Goal: Information Seeking & Learning: Find specific fact

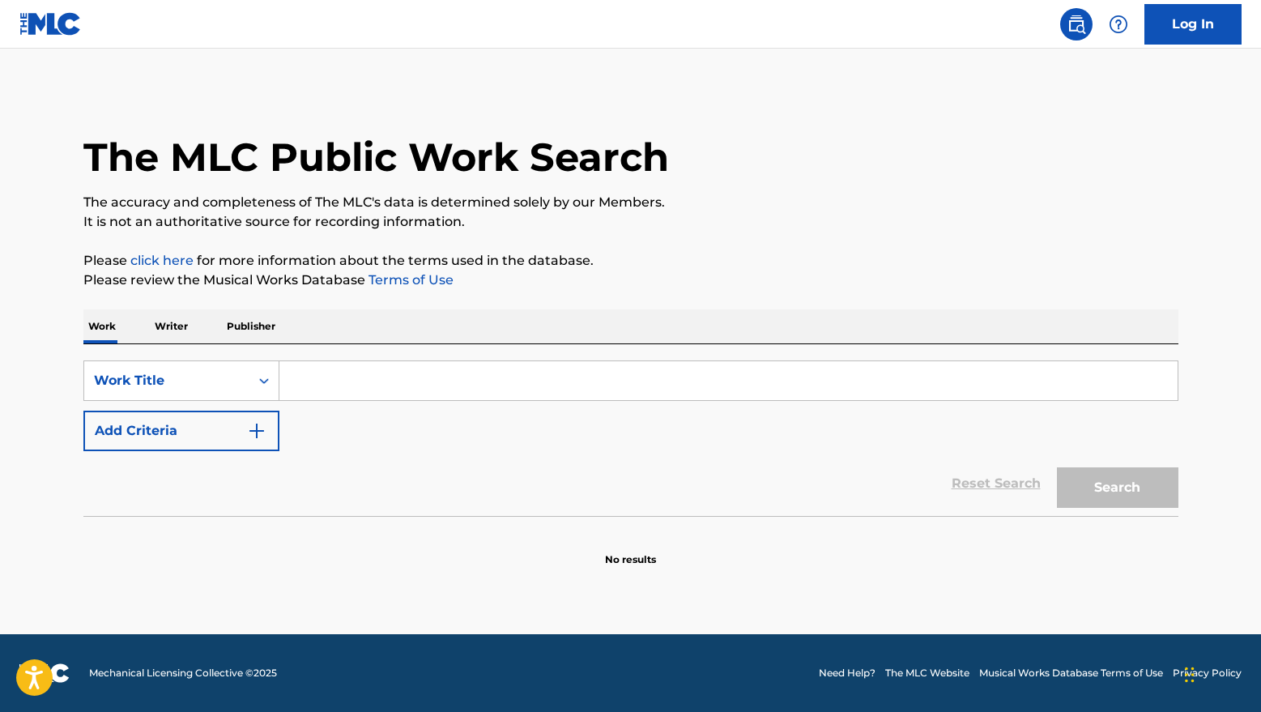
click at [362, 378] on input "Search Form" at bounding box center [728, 380] width 898 height 39
paste input "My Mic Sounds Nice"
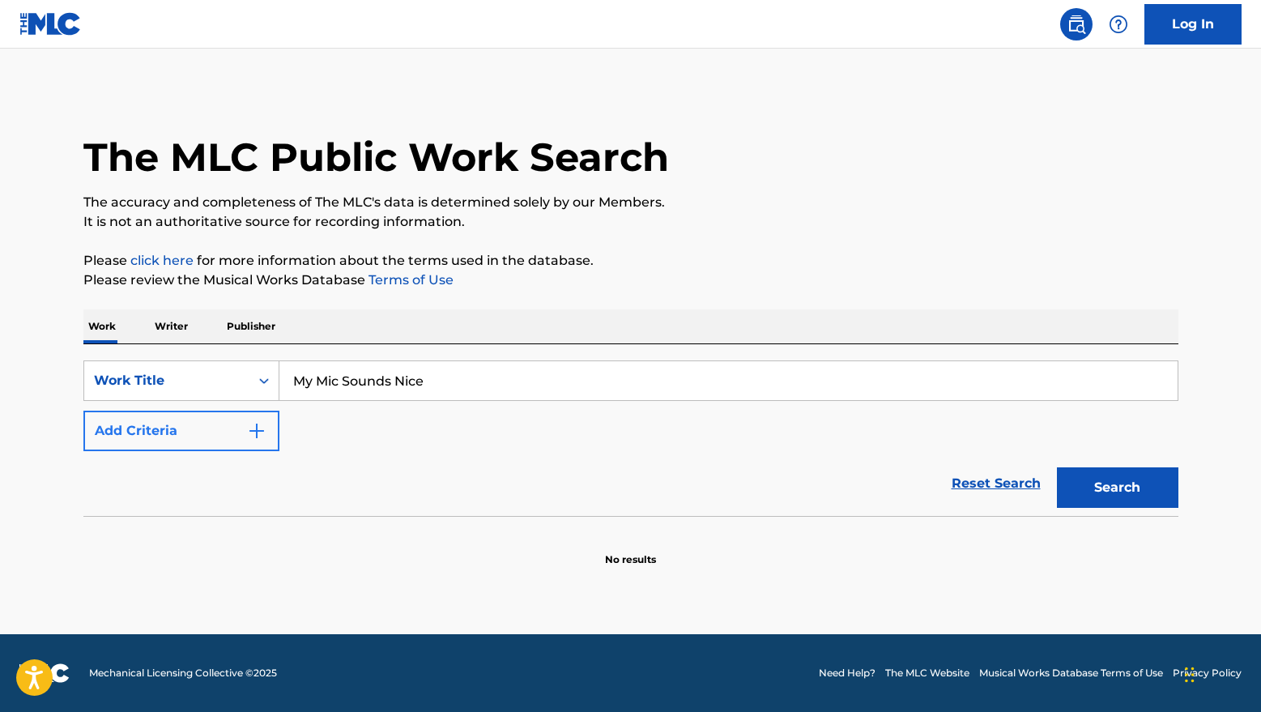
type input "My Mic Sounds Nice"
click at [210, 427] on button "Add Criteria" at bounding box center [181, 430] width 196 height 40
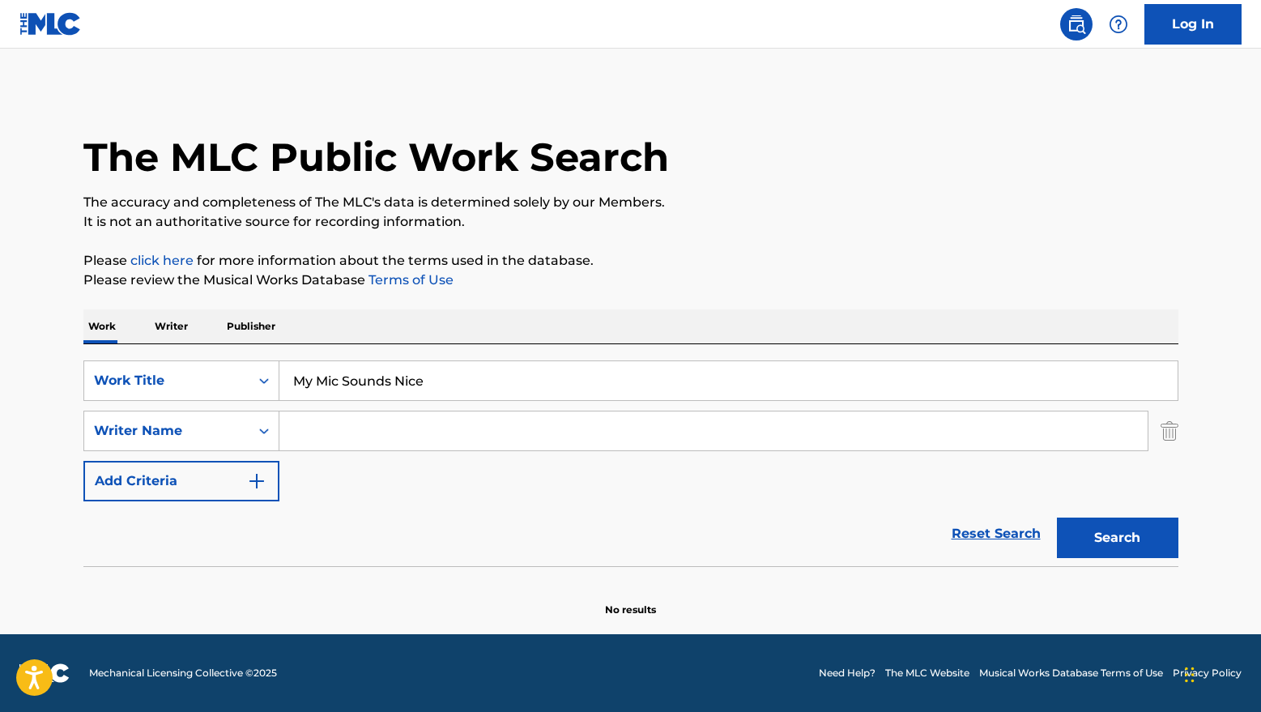
click at [342, 441] on input "Search Form" at bounding box center [713, 430] width 868 height 39
type input "[MEDICAL_DATA]"
click at [1111, 542] on button "Search" at bounding box center [1117, 537] width 121 height 40
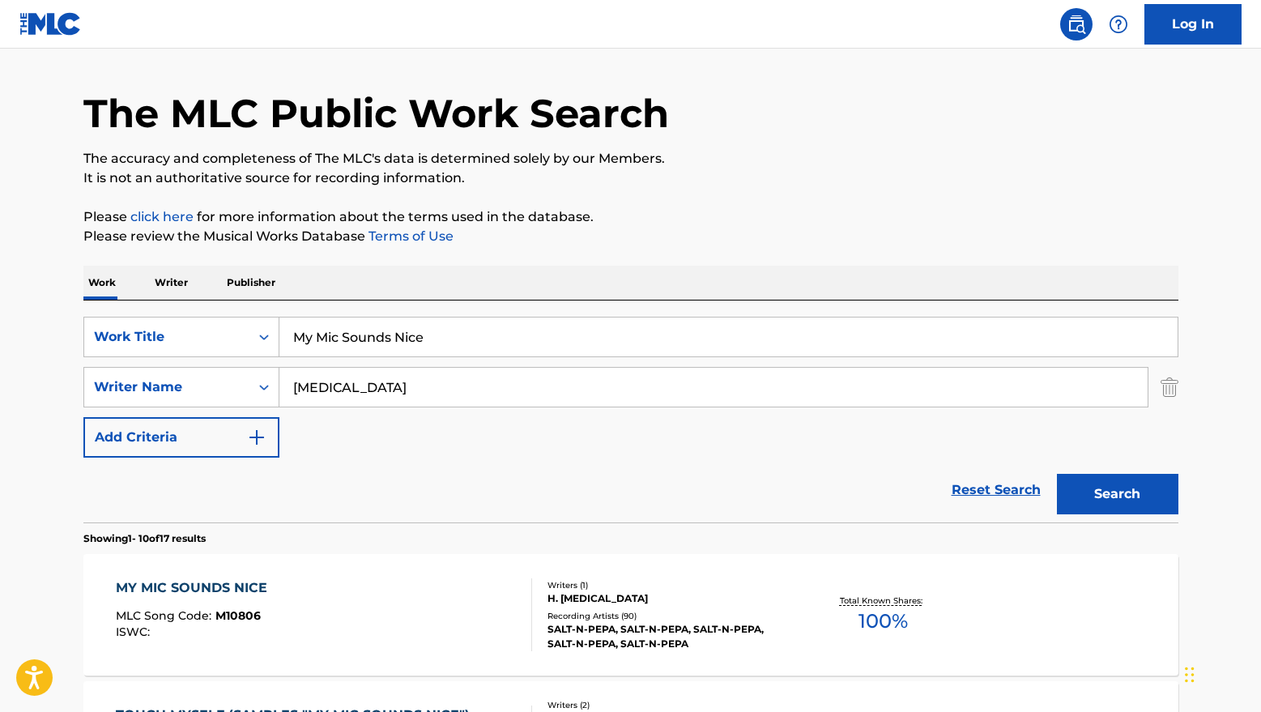
scroll to position [179, 0]
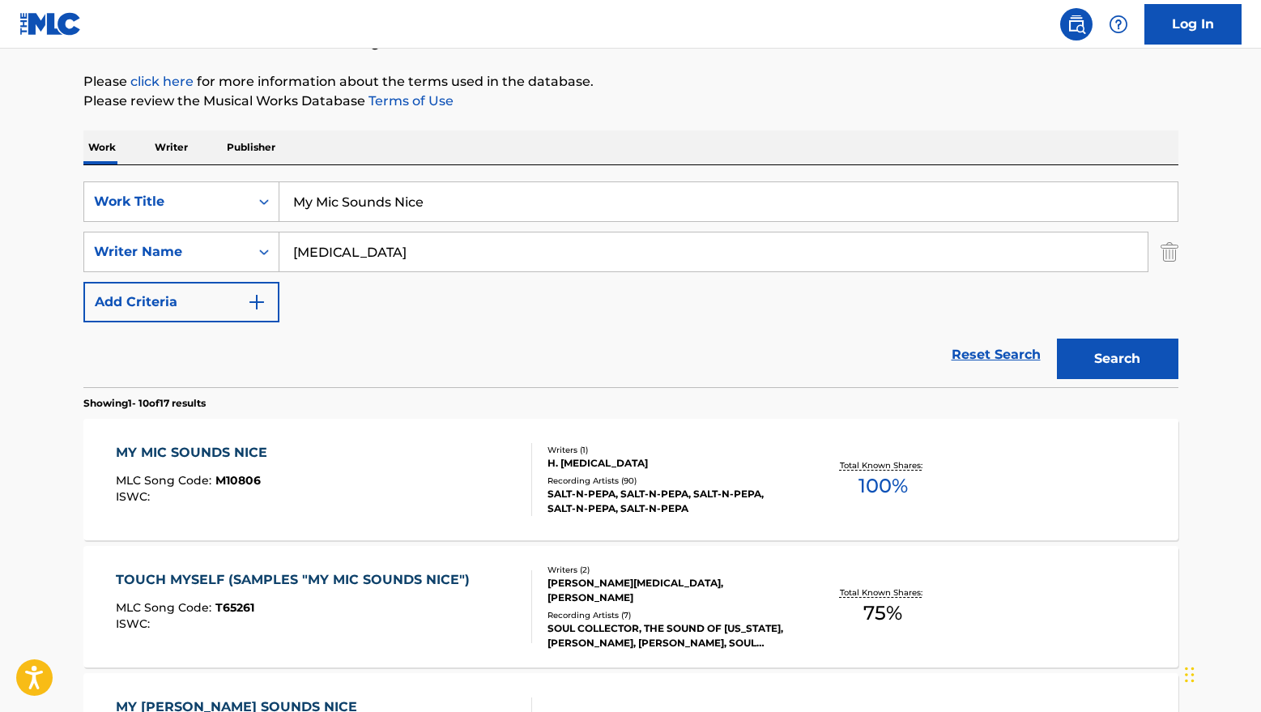
click at [572, 444] on div "Writers ( 1 )" at bounding box center [669, 450] width 245 height 12
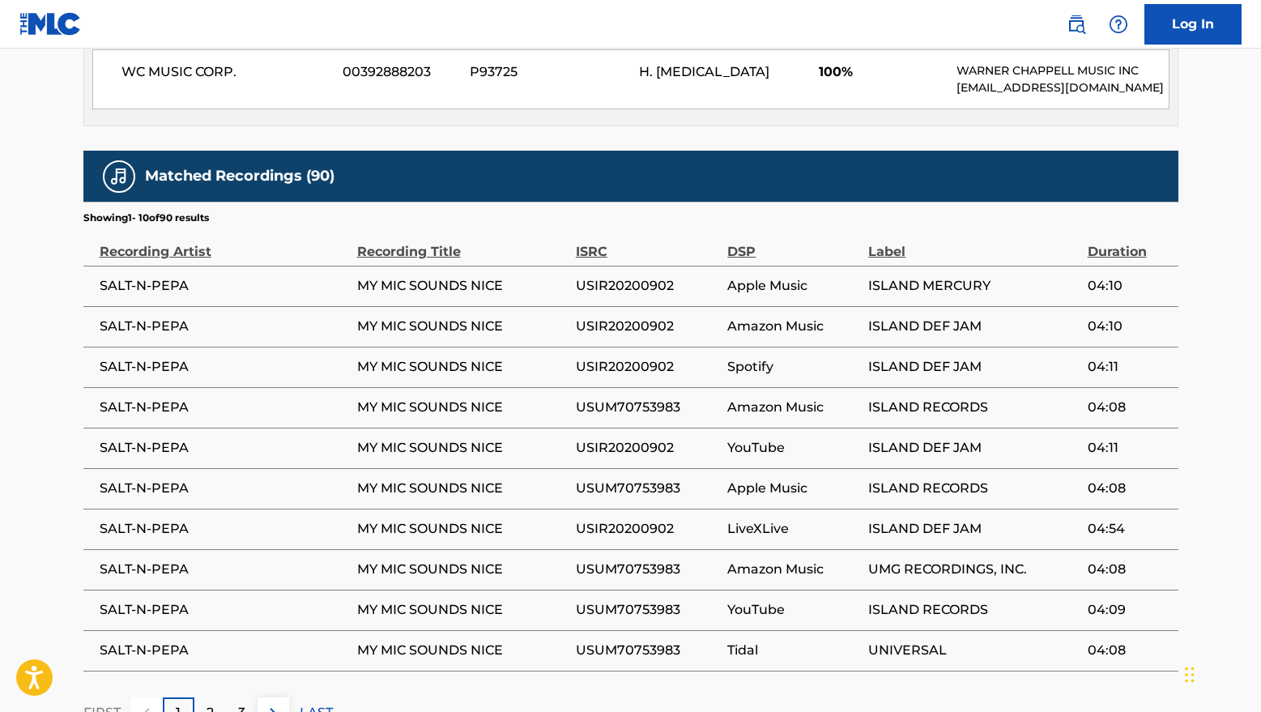
scroll to position [135, 0]
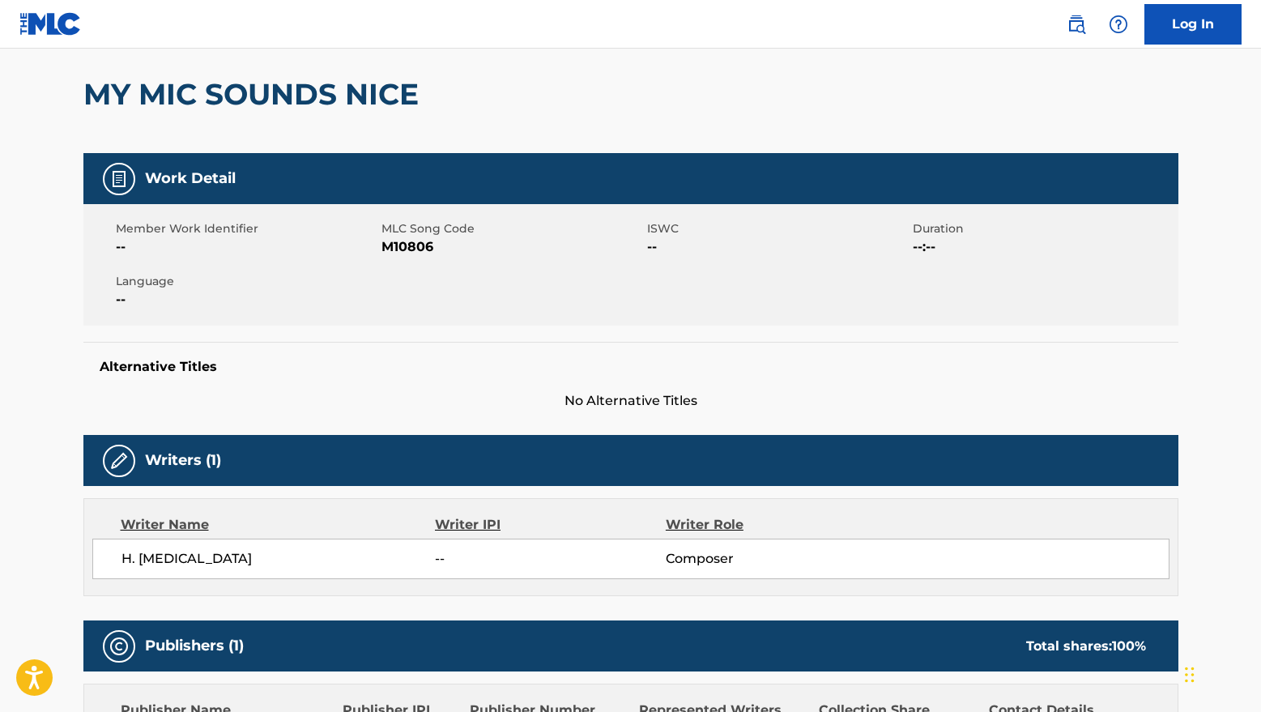
scroll to position [179, 0]
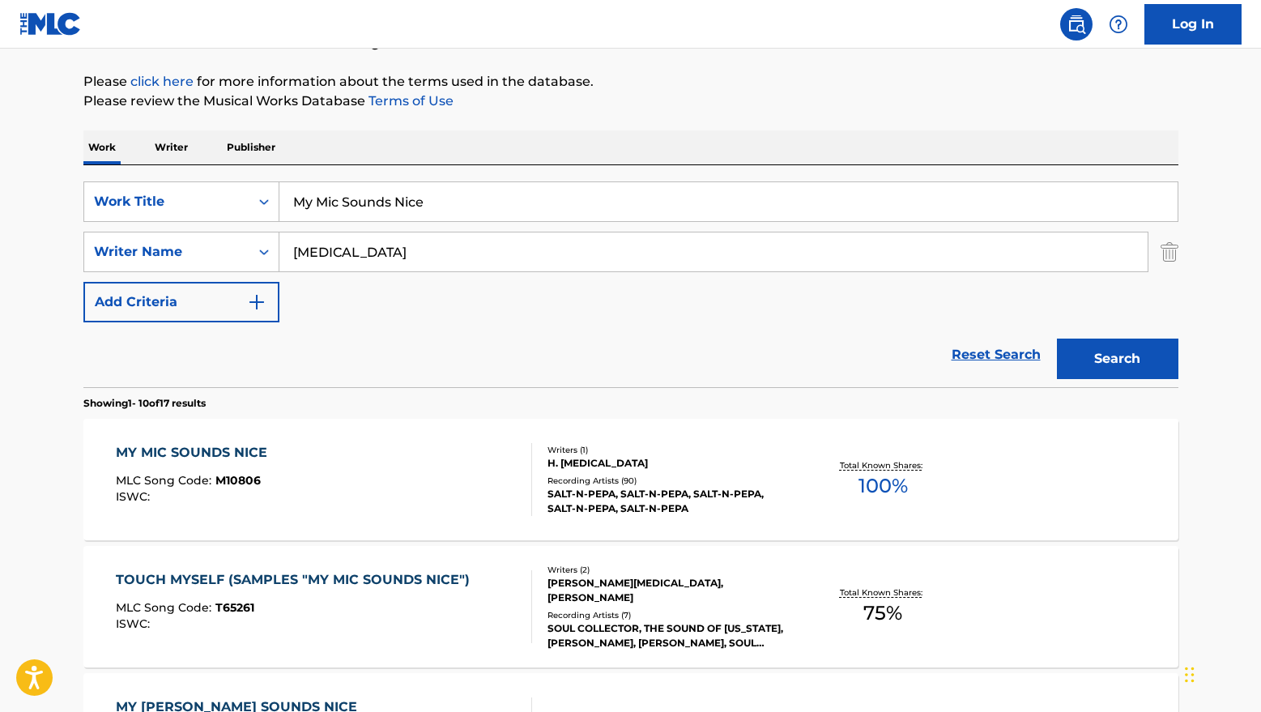
click at [455, 207] on input "My Mic Sounds Nice" at bounding box center [728, 201] width 898 height 39
drag, startPoint x: 486, startPoint y: 202, endPoint x: 240, endPoint y: 184, distance: 246.8
click at [240, 184] on div "SearchWithCriteriac496ce91-7fa4-4aed-b1d7-848fdff77e6d Work Title My Mic Sounds…" at bounding box center [630, 201] width 1095 height 40
paste input "Let's Talk About Sex"
type input "Let's Talk About Sex"
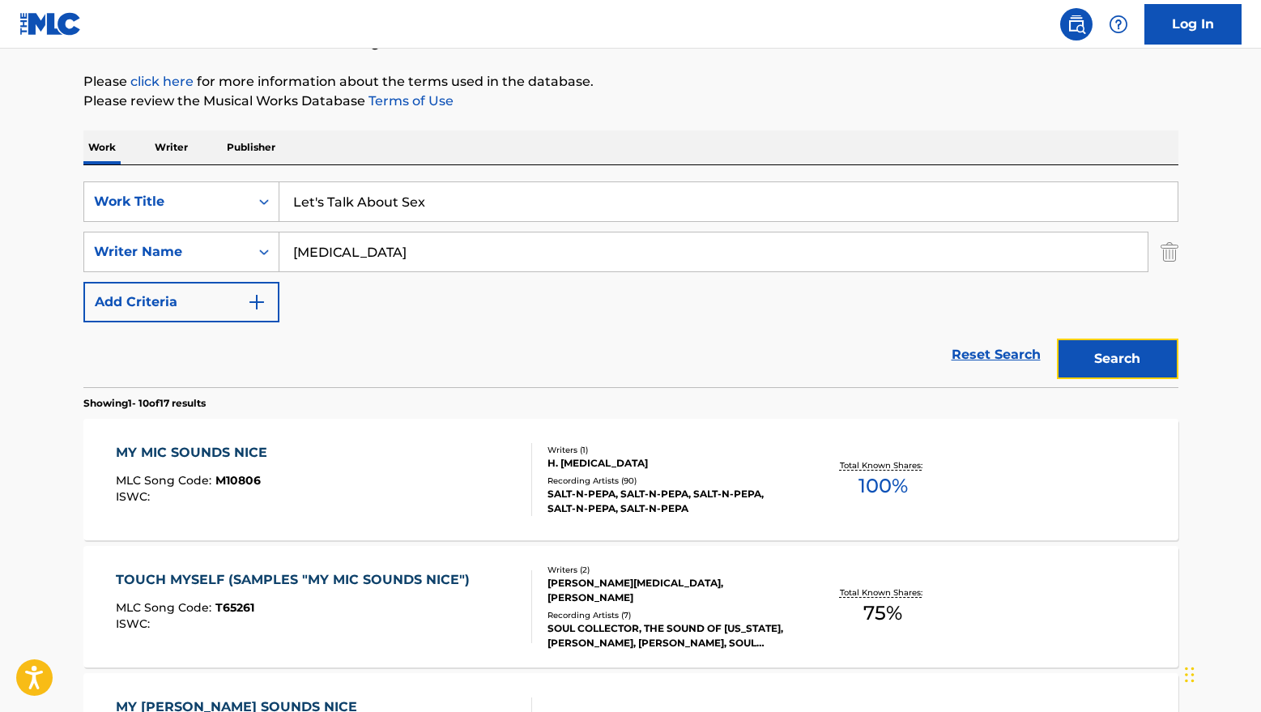
click at [1109, 357] on button "Search" at bounding box center [1117, 358] width 121 height 40
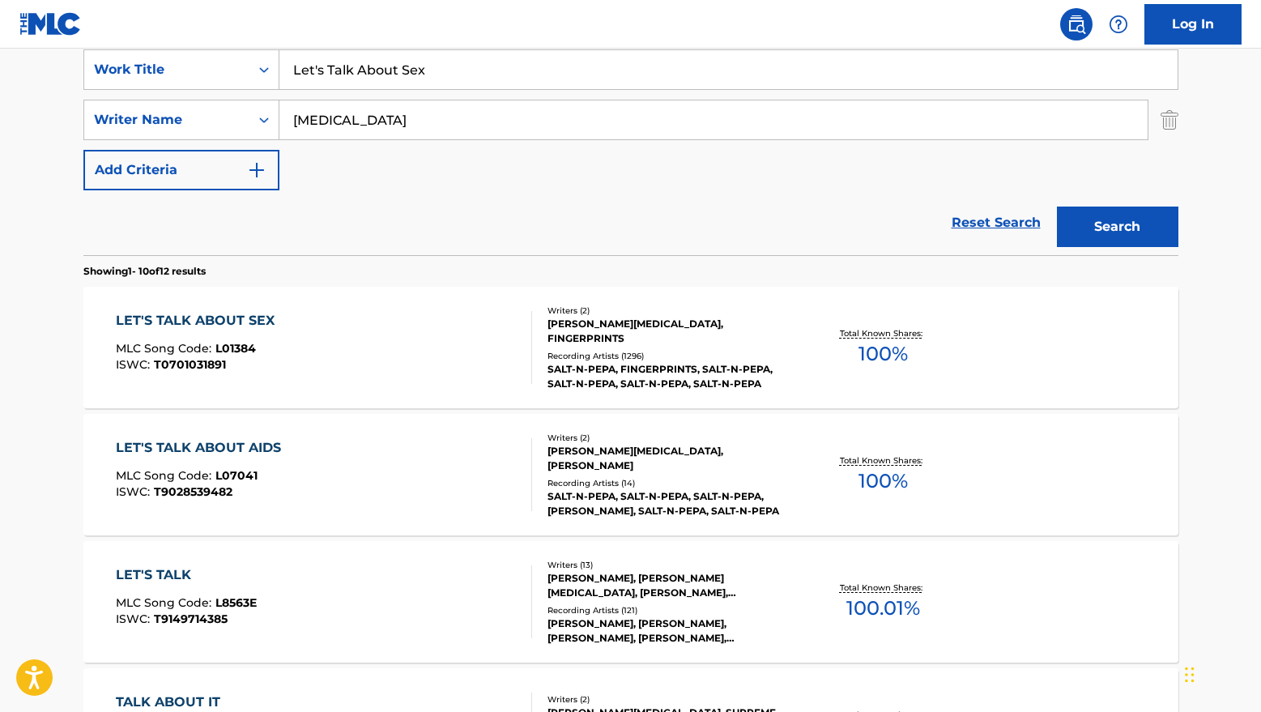
scroll to position [313, 0]
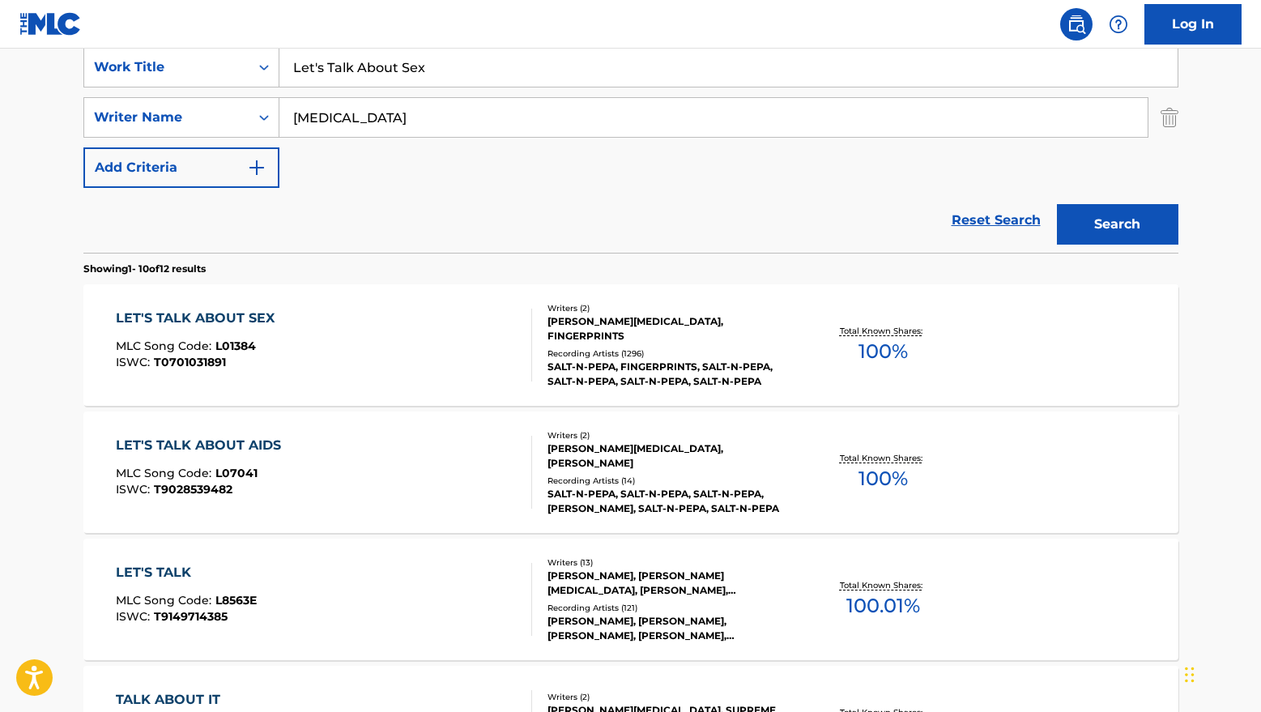
click at [623, 331] on div "[PERSON_NAME][MEDICAL_DATA], FINGERPRINTS" at bounding box center [669, 328] width 245 height 29
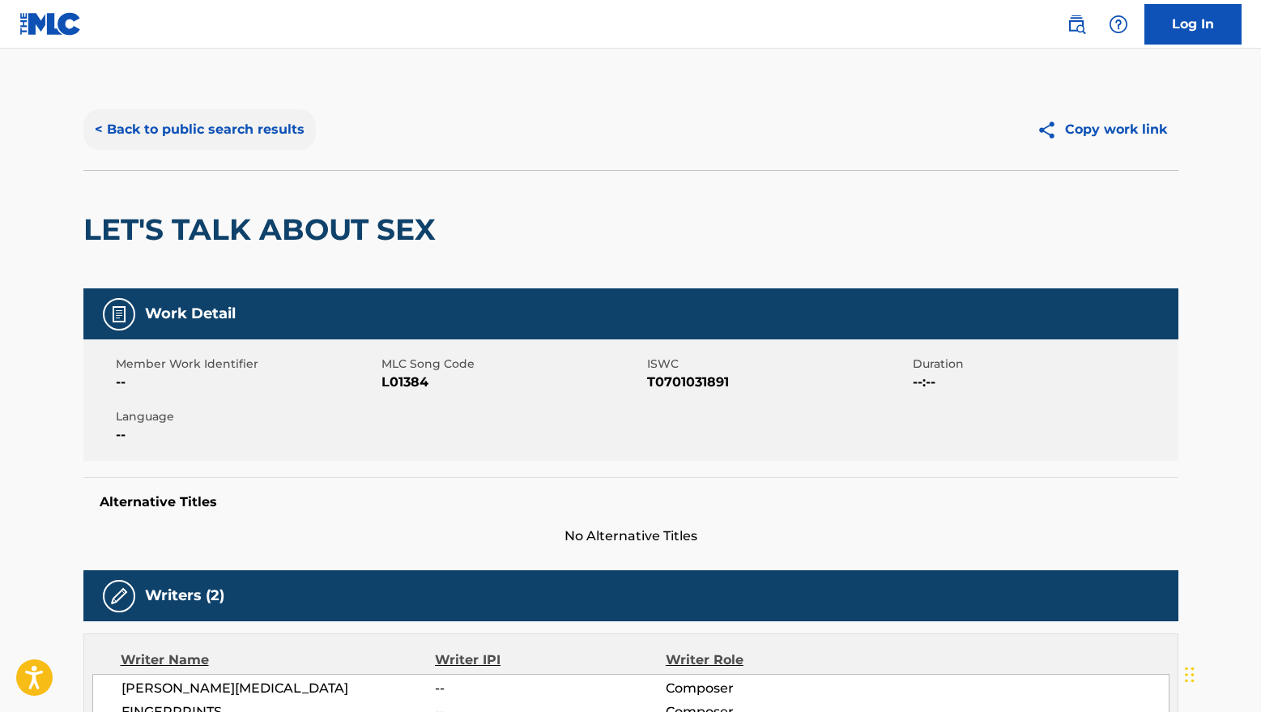
click at [137, 122] on button "< Back to public search results" at bounding box center [199, 129] width 232 height 40
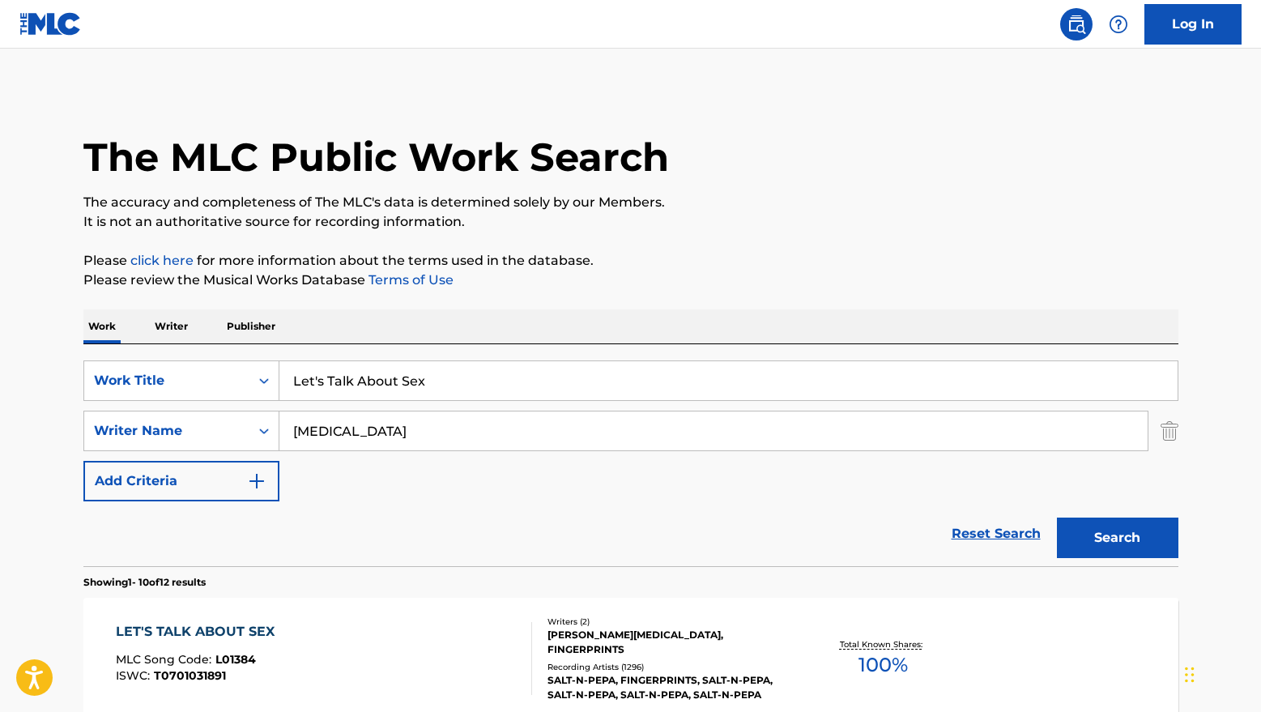
click at [449, 370] on input "Let's Talk About Sex" at bounding box center [728, 380] width 898 height 39
drag, startPoint x: 493, startPoint y: 384, endPoint x: 266, endPoint y: 386, distance: 226.7
click at [266, 386] on div "SearchWithCriteriac496ce91-7fa4-4aed-b1d7-848fdff77e6d Work Title Let's Talk Ab…" at bounding box center [630, 380] width 1095 height 40
paste input "Whatta Man"
type input "Whatta Man"
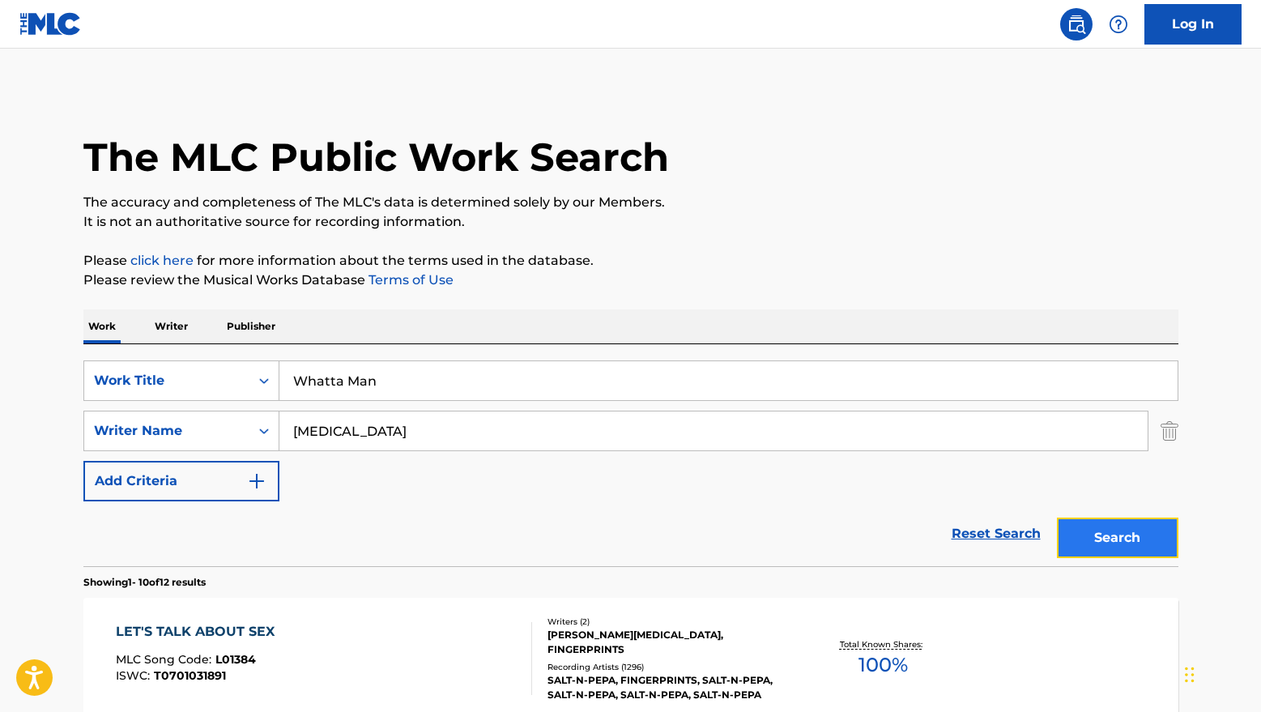
click at [1124, 542] on button "Search" at bounding box center [1117, 537] width 121 height 40
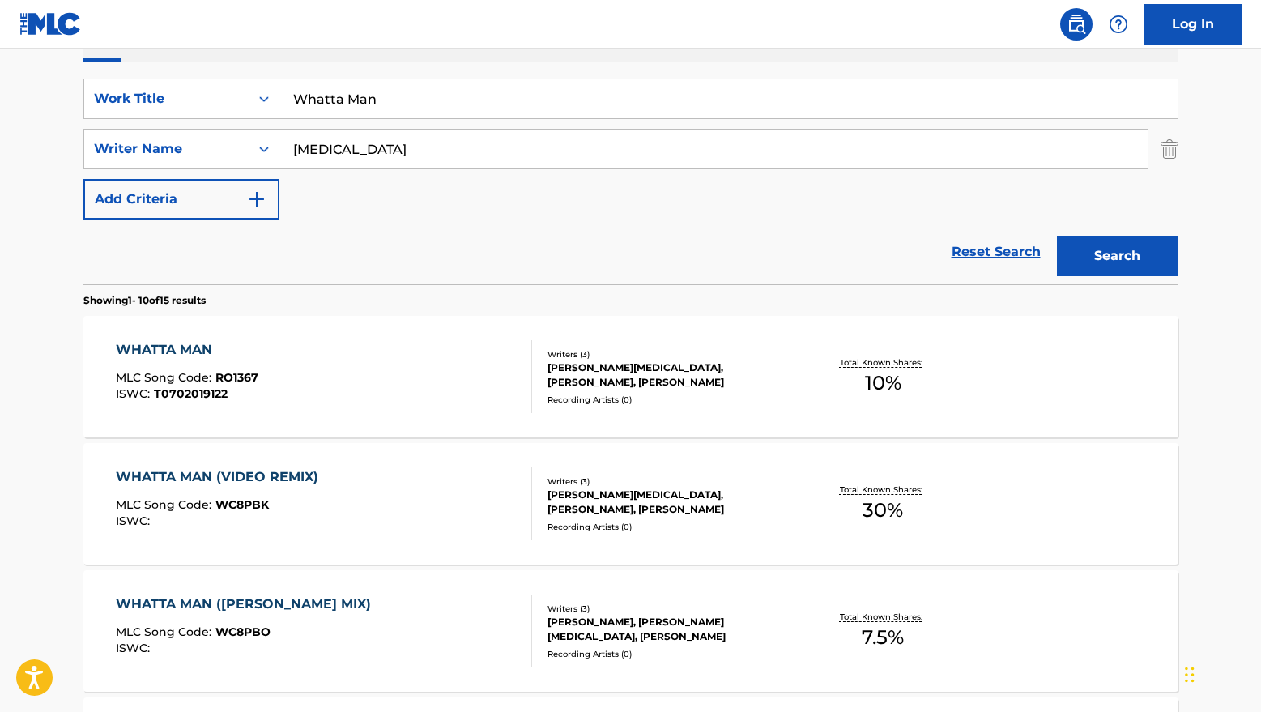
scroll to position [313, 0]
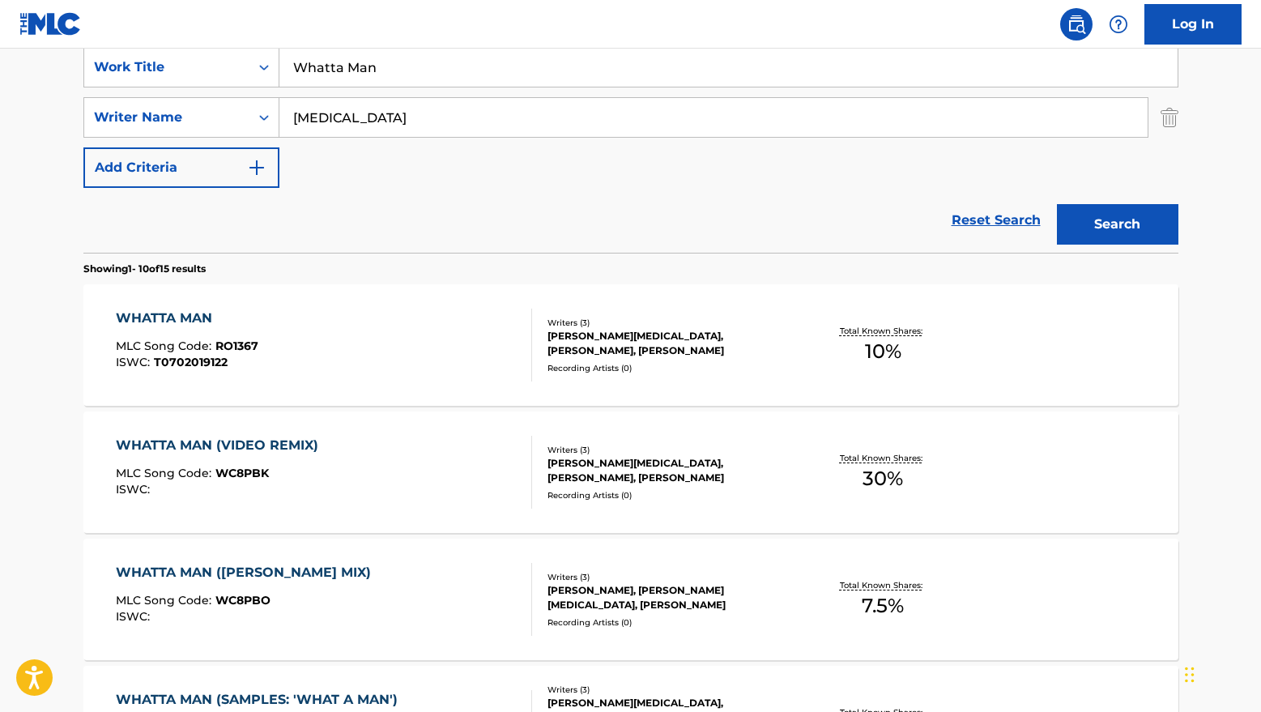
click at [602, 329] on div "[PERSON_NAME][MEDICAL_DATA], [PERSON_NAME], [PERSON_NAME]" at bounding box center [669, 343] width 245 height 29
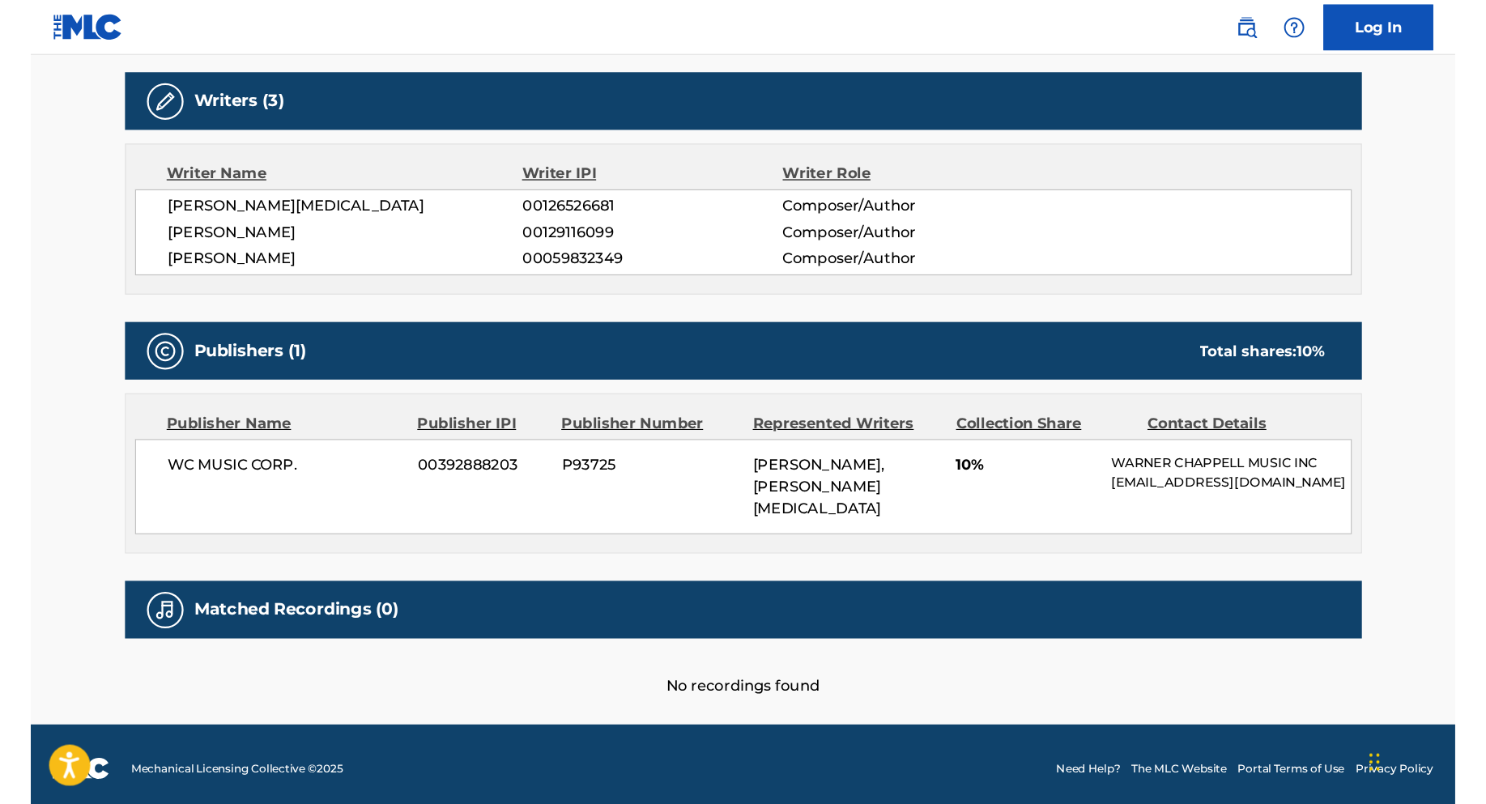
scroll to position [414, 0]
